Goal: Transaction & Acquisition: Purchase product/service

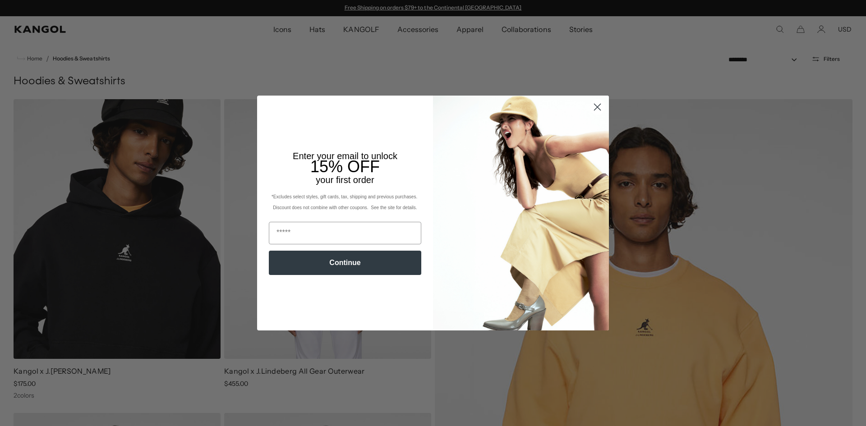
click at [592, 102] on circle "Close dialog" at bounding box center [597, 107] width 15 height 15
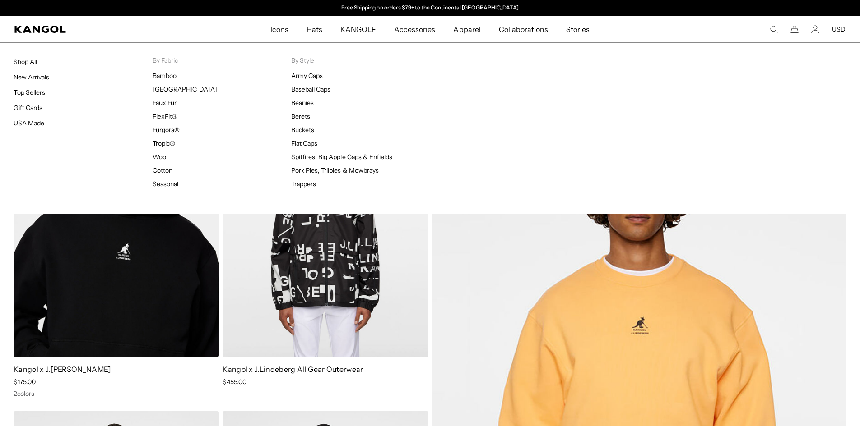
scroll to position [0, 186]
click at [316, 31] on span "Hats" at bounding box center [314, 29] width 16 height 26
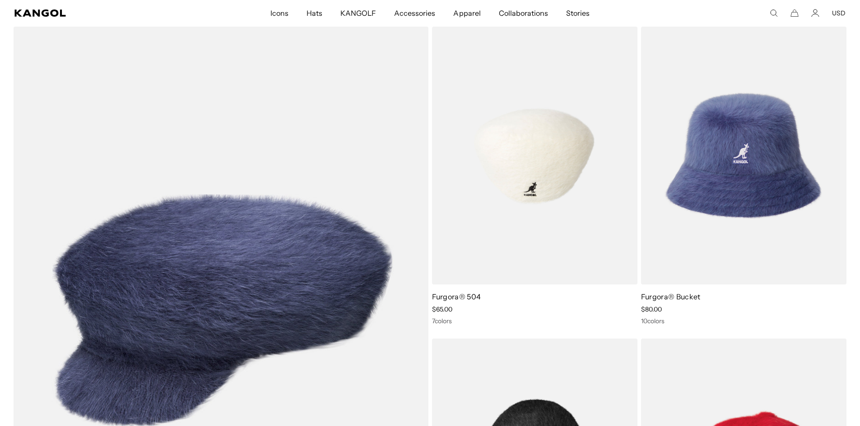
click at [544, 218] on img at bounding box center [534, 156] width 205 height 258
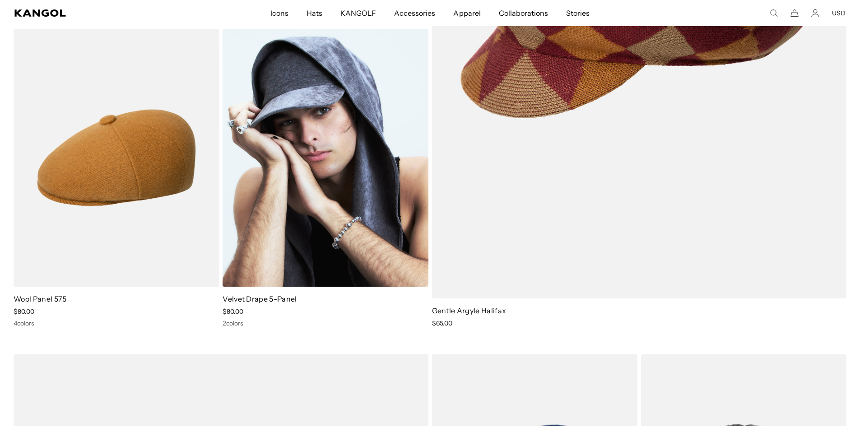
click at [357, 214] on img at bounding box center [324, 158] width 205 height 258
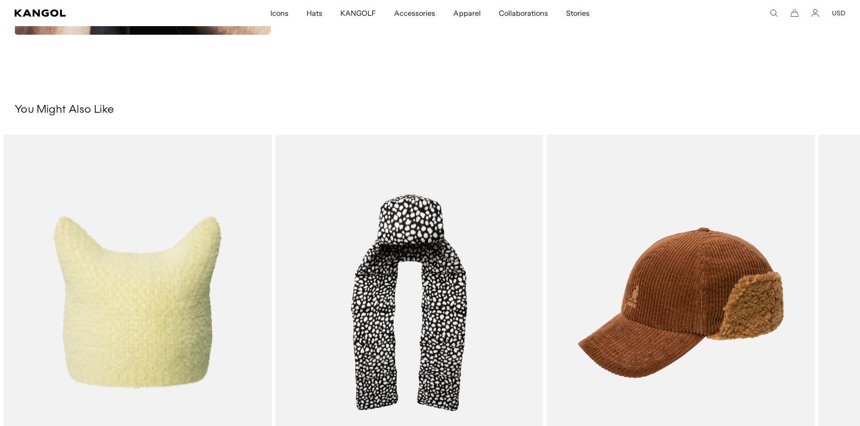
scroll to position [0, 186]
